Goal: Find specific page/section: Find specific page/section

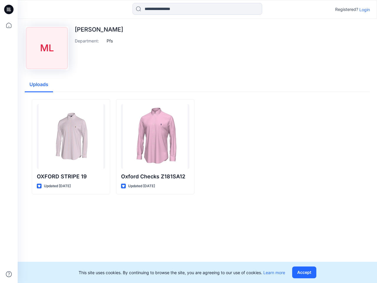
click at [9, 9] on icon at bounding box center [10, 9] width 2 height 0
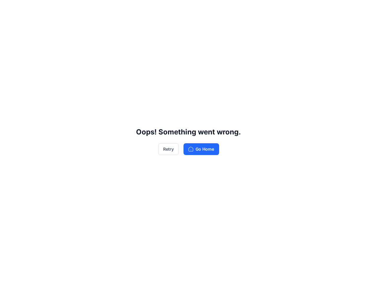
click at [9, 274] on div "Oops! Something went wrong. Retry Go Home" at bounding box center [188, 141] width 377 height 283
click at [197, 9] on div "Oops! Something went wrong. Retry Go Home" at bounding box center [188, 141] width 377 height 283
click at [364, 9] on div "Oops! Something went wrong. Retry Go Home" at bounding box center [188, 141] width 377 height 283
click at [110, 41] on div "Oops! Something went wrong. Retry Go Home" at bounding box center [188, 141] width 377 height 283
click at [39, 84] on div "Oops! Something went wrong. Retry Go Home" at bounding box center [188, 141] width 377 height 283
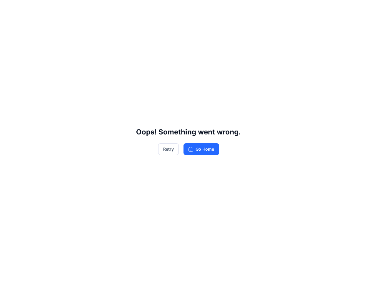
click at [71, 176] on div "Oops! Something went wrong. Retry Go Home" at bounding box center [188, 141] width 377 height 283
click at [155, 176] on div "Oops! Something went wrong. Retry Go Home" at bounding box center [188, 141] width 377 height 283
click at [305, 272] on div "Oops! Something went wrong. Retry Go Home" at bounding box center [188, 141] width 377 height 283
